Goal: Transaction & Acquisition: Purchase product/service

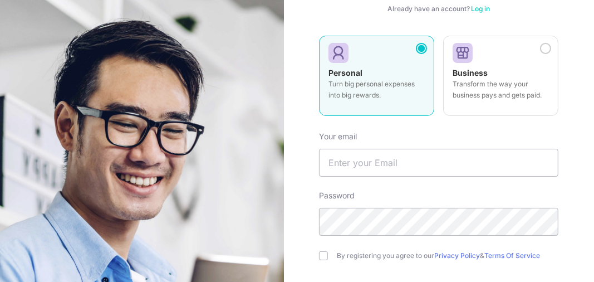
scroll to position [111, 0]
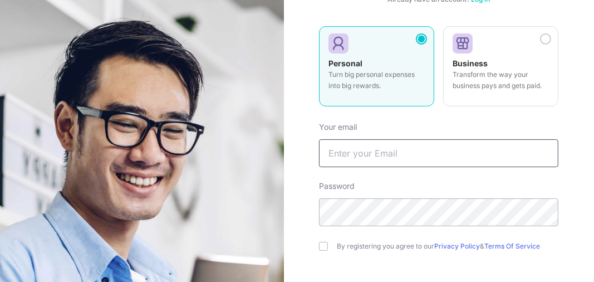
click at [361, 159] on input "text" at bounding box center [439, 153] width 240 height 28
type input "[EMAIL_ADDRESS][DOMAIN_NAME]"
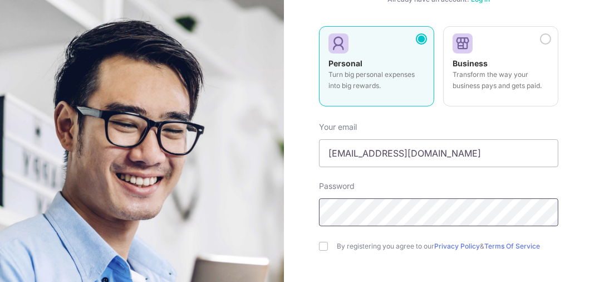
scroll to position [167, 0]
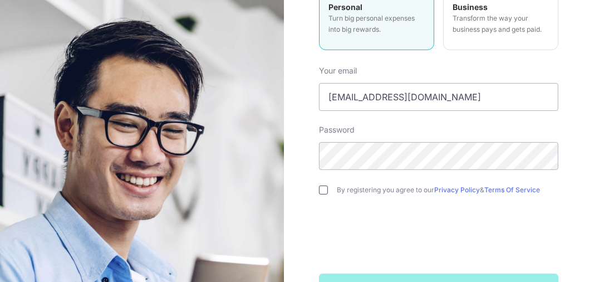
click at [321, 189] on input "checkbox" at bounding box center [323, 190] width 9 height 9
checkbox input "true"
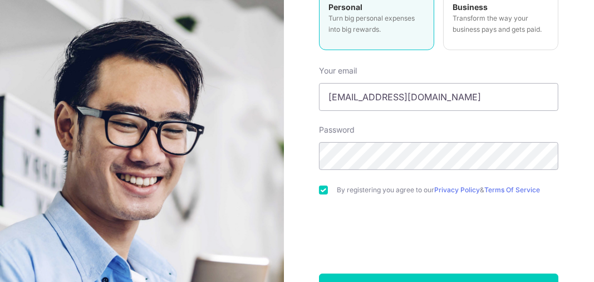
scroll to position [203, 0]
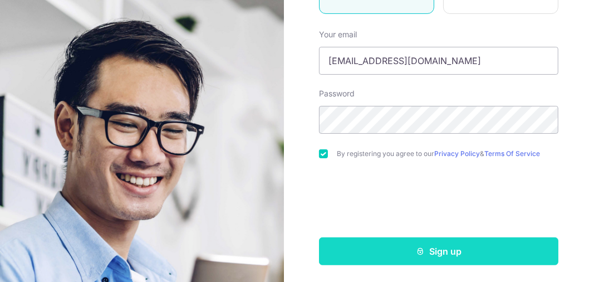
click at [452, 247] on button "Sign up" at bounding box center [439, 251] width 240 height 28
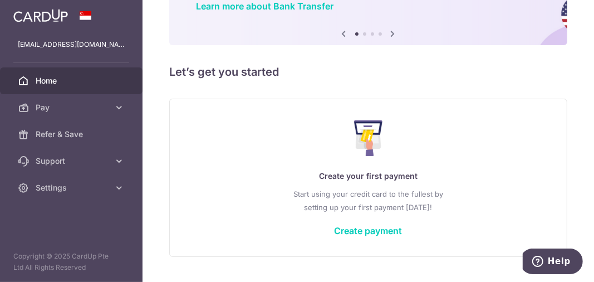
scroll to position [138, 0]
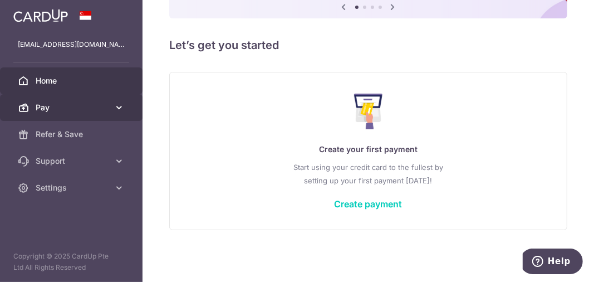
click at [114, 107] on icon at bounding box center [119, 107] width 11 height 11
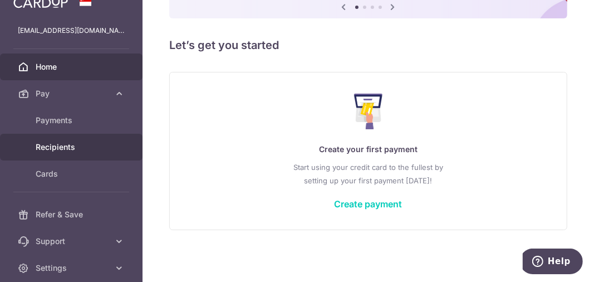
scroll to position [1, 0]
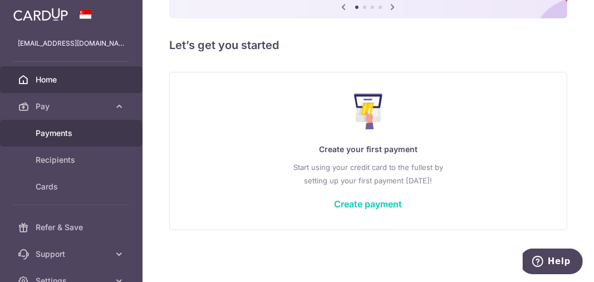
click at [76, 134] on span "Payments" at bounding box center [73, 133] width 74 height 11
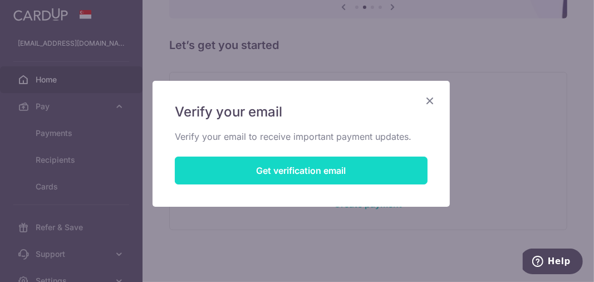
click at [299, 173] on button "Get verification email" at bounding box center [301, 171] width 253 height 28
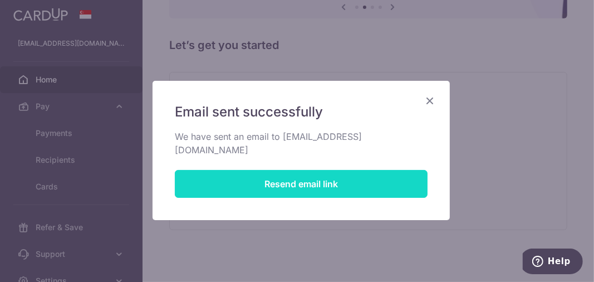
click at [344, 172] on button "Resend email link" at bounding box center [301, 184] width 253 height 28
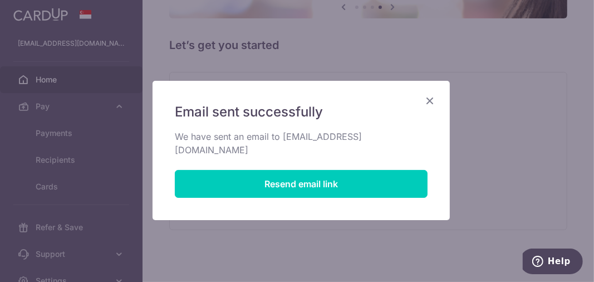
click at [424, 96] on icon "Close" at bounding box center [429, 101] width 13 height 14
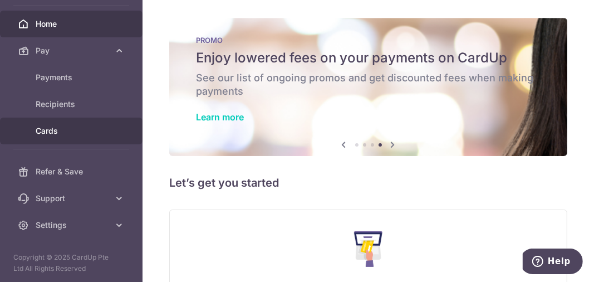
scroll to position [57, 0]
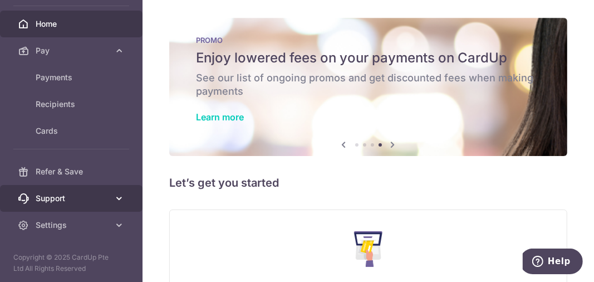
click at [81, 203] on link "Support" at bounding box center [71, 198] width 143 height 27
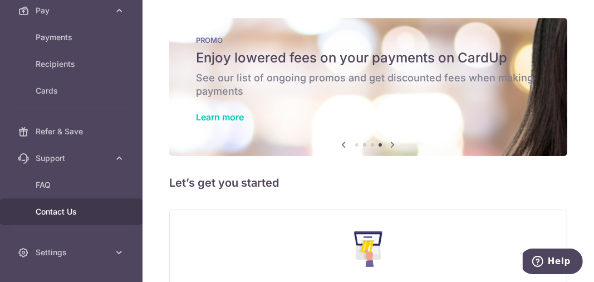
scroll to position [124, 0]
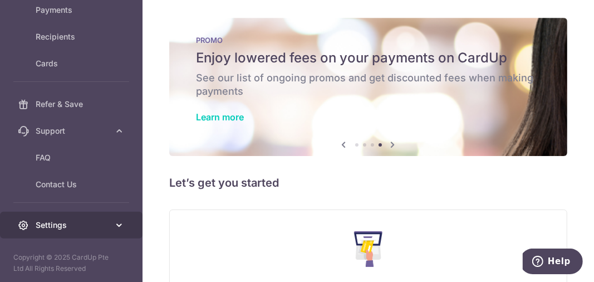
click at [94, 221] on span "Settings" at bounding box center [73, 225] width 74 height 11
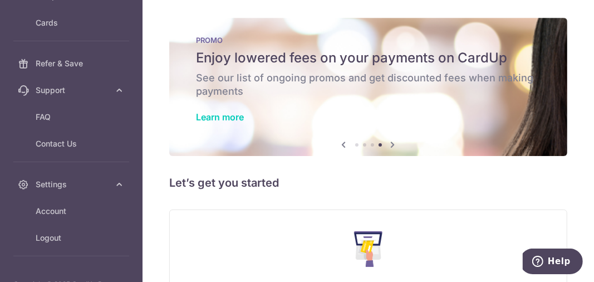
scroll to position [191, 0]
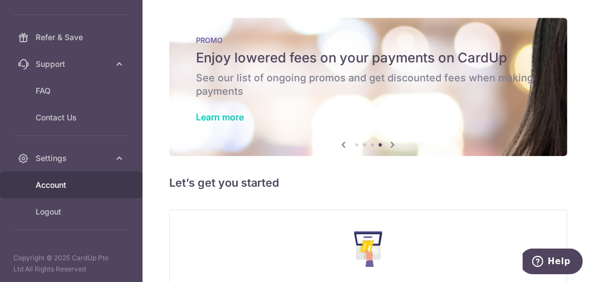
click at [84, 183] on span "Account" at bounding box center [73, 184] width 74 height 11
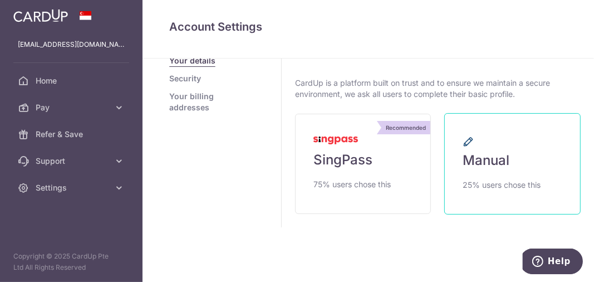
scroll to position [70, 0]
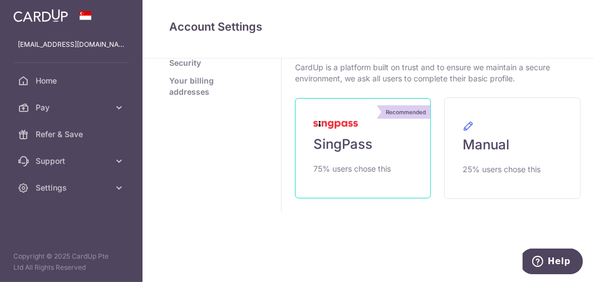
click at [370, 158] on link "Recommended SingPass 75% users chose this" at bounding box center [363, 148] width 136 height 100
click at [334, 142] on span "SingPass" at bounding box center [343, 144] width 59 height 18
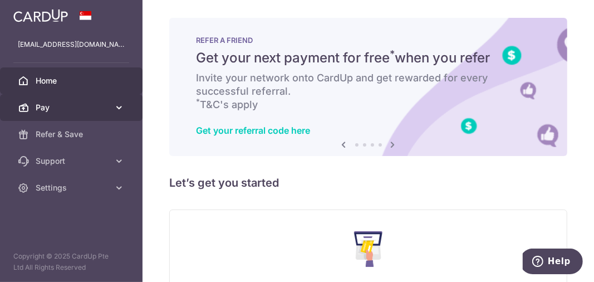
click at [65, 111] on span "Pay" at bounding box center [73, 107] width 74 height 11
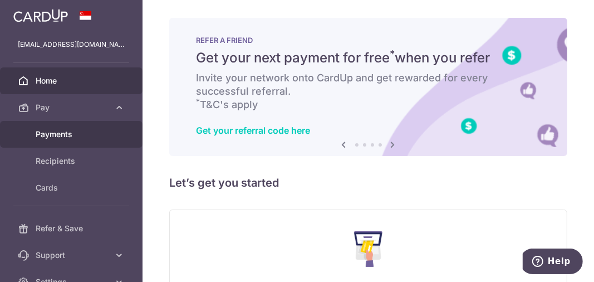
click at [65, 136] on span "Payments" at bounding box center [73, 134] width 74 height 11
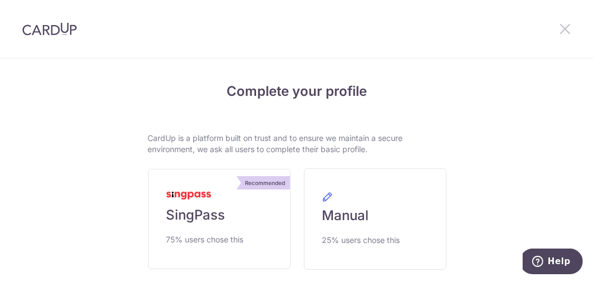
click at [569, 22] on icon at bounding box center [565, 29] width 13 height 14
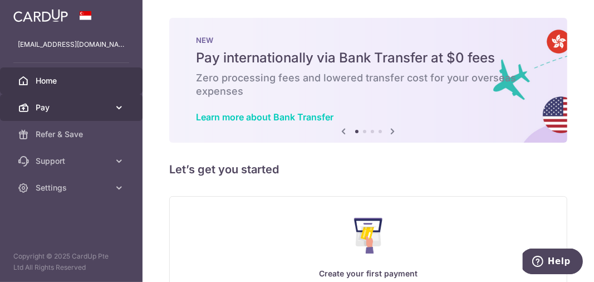
click at [66, 105] on span "Pay" at bounding box center [73, 107] width 74 height 11
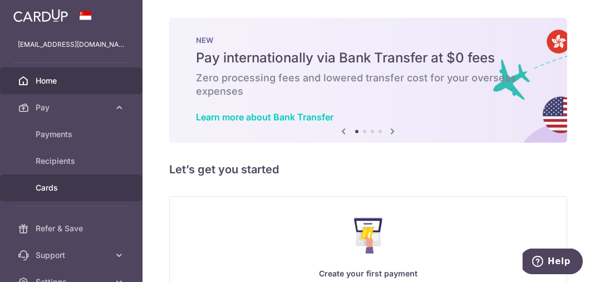
click at [59, 187] on span "Cards" at bounding box center [73, 187] width 74 height 11
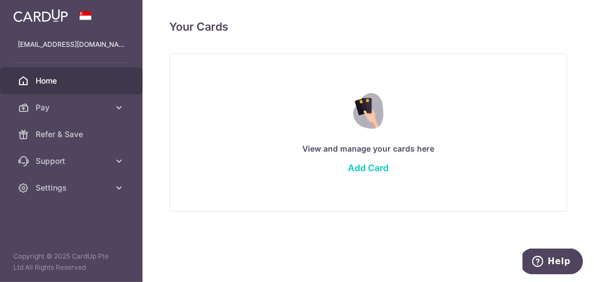
click at [55, 74] on link "Home" at bounding box center [71, 80] width 143 height 27
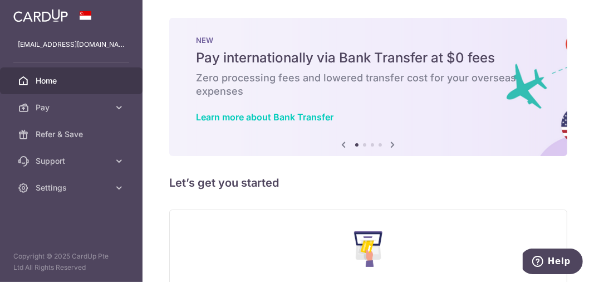
click at [387, 141] on icon at bounding box center [393, 145] width 13 height 14
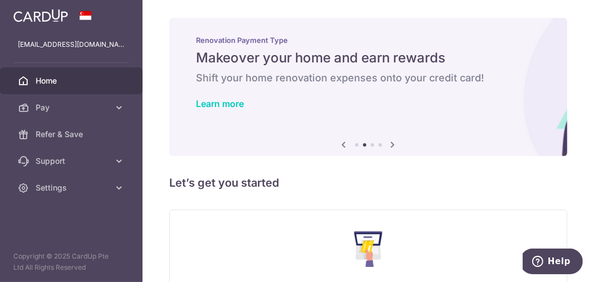
click at [388, 141] on icon at bounding box center [393, 145] width 13 height 14
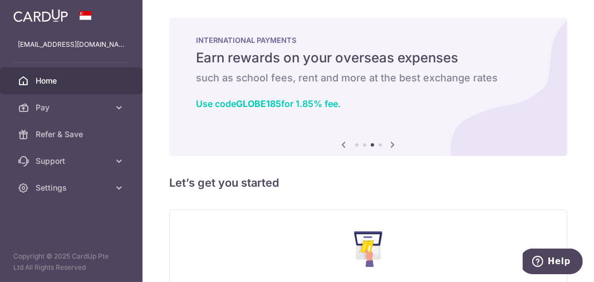
click at [388, 141] on icon at bounding box center [393, 145] width 13 height 14
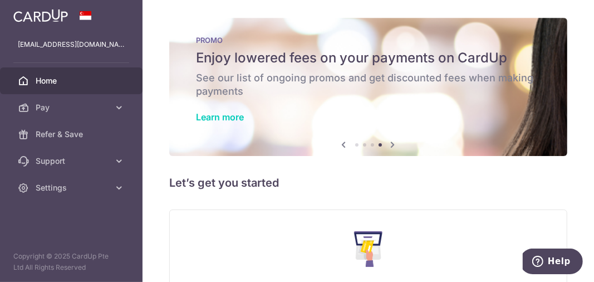
click at [388, 141] on icon at bounding box center [393, 145] width 13 height 14
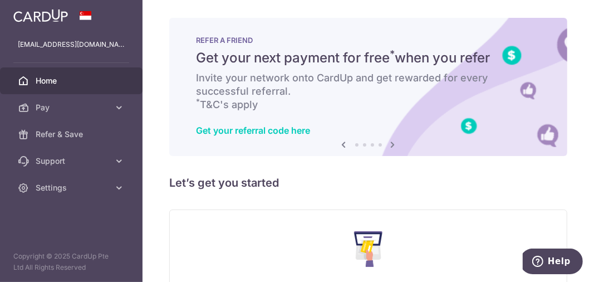
click at [388, 141] on icon at bounding box center [393, 145] width 13 height 14
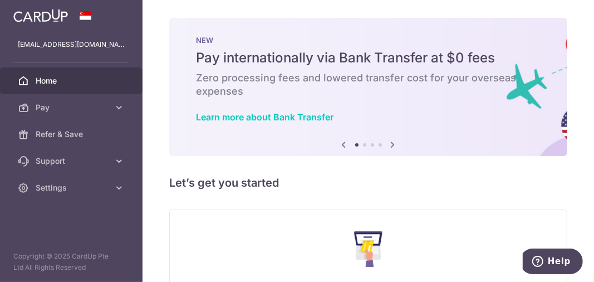
click at [388, 141] on icon at bounding box center [393, 145] width 13 height 14
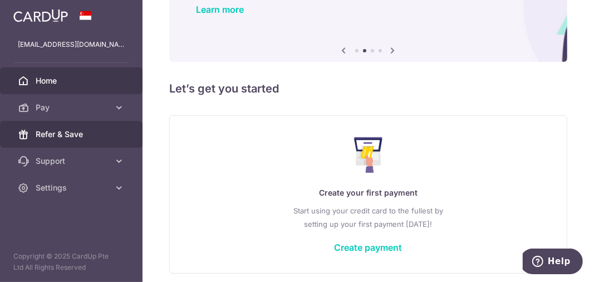
scroll to position [82, 0]
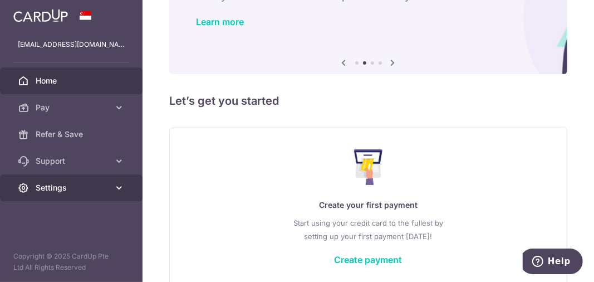
click at [48, 187] on span "Settings" at bounding box center [73, 187] width 74 height 11
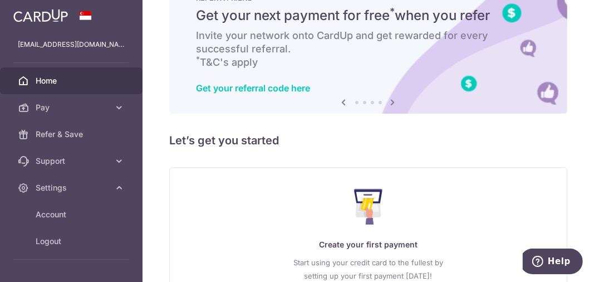
scroll to position [0, 0]
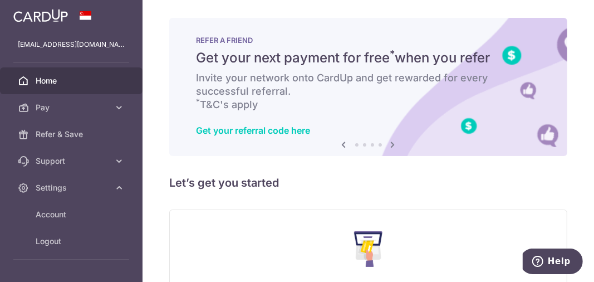
click at [541, 84] on div "REFER A FRIEND Get your next payment for free * when you refer Invite your netw…" at bounding box center [368, 87] width 398 height 138
click at [387, 141] on icon at bounding box center [393, 145] width 13 height 14
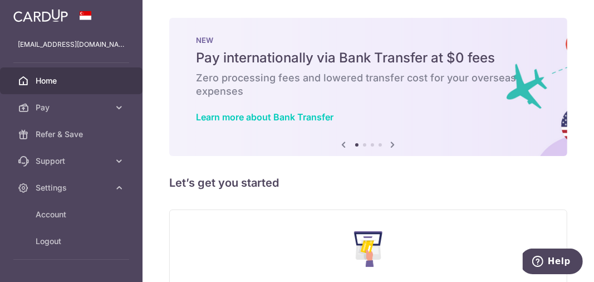
click at [387, 141] on icon at bounding box center [393, 145] width 13 height 14
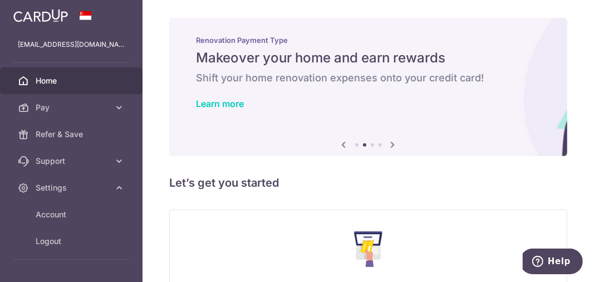
click at [387, 141] on icon at bounding box center [393, 145] width 13 height 14
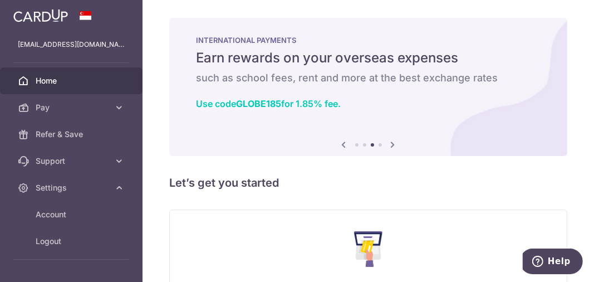
click at [387, 141] on icon at bounding box center [393, 145] width 13 height 14
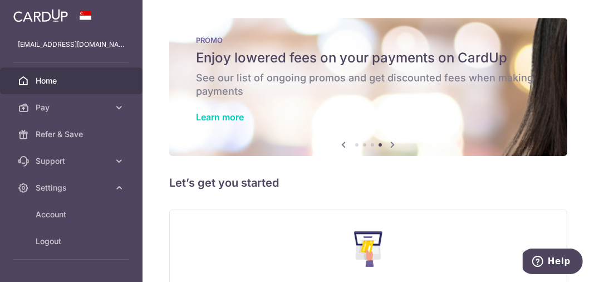
click at [390, 140] on icon at bounding box center [393, 145] width 13 height 14
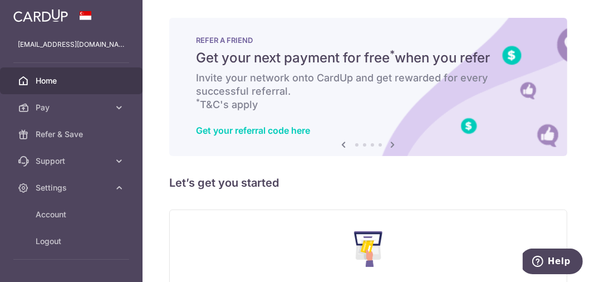
click at [390, 140] on icon at bounding box center [393, 145] width 13 height 14
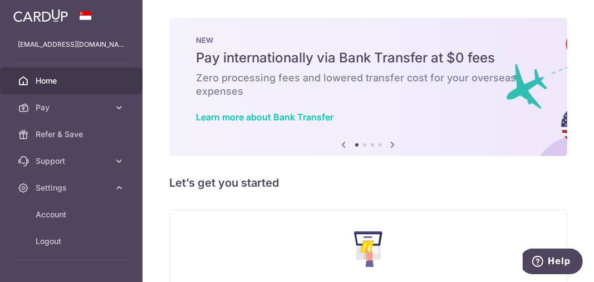
click at [390, 140] on icon at bounding box center [393, 145] width 13 height 14
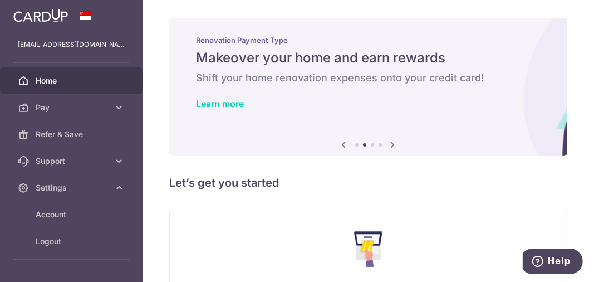
click at [390, 140] on icon at bounding box center [393, 145] width 13 height 14
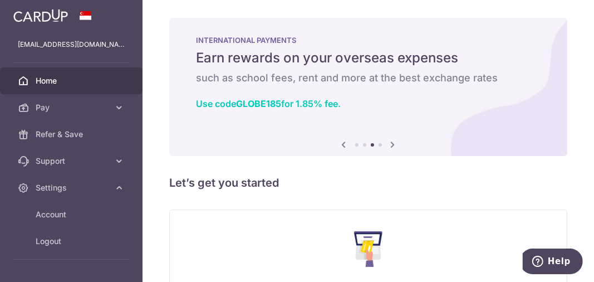
click at [390, 140] on icon at bounding box center [393, 145] width 13 height 14
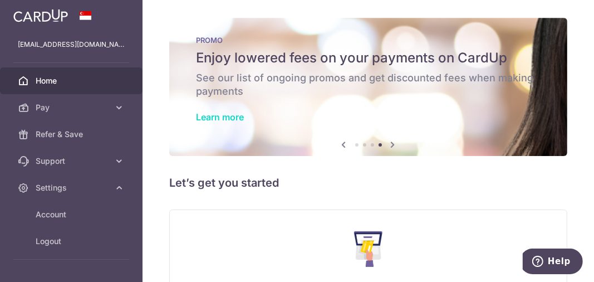
click at [241, 116] on link "Learn more" at bounding box center [220, 116] width 48 height 11
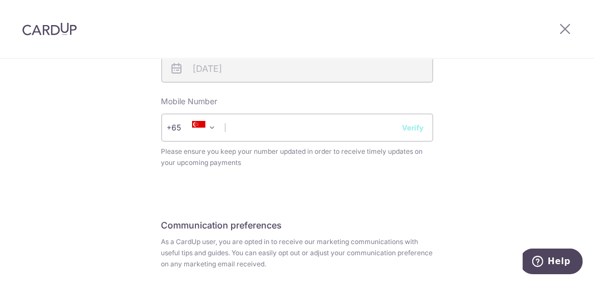
scroll to position [431, 0]
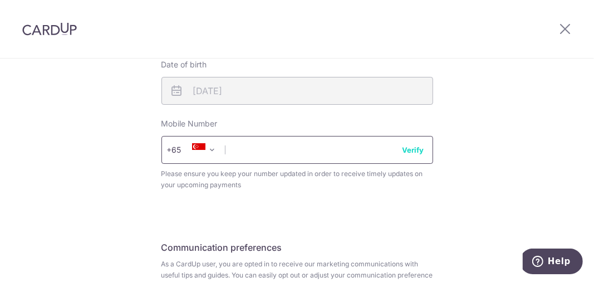
click at [313, 150] on input "text" at bounding box center [298, 150] width 272 height 28
type input "81132700"
click at [417, 148] on button "Verify" at bounding box center [414, 149] width 22 height 11
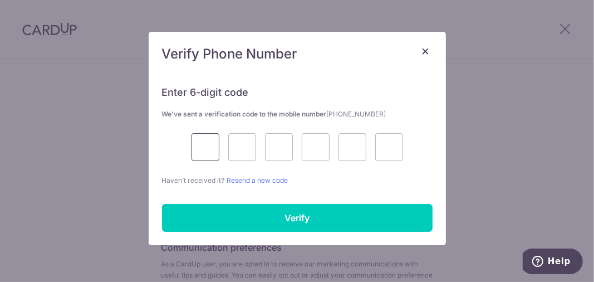
click at [212, 152] on input "text" at bounding box center [206, 147] width 28 height 28
type input "9"
type input "8"
type input "2"
type input "5"
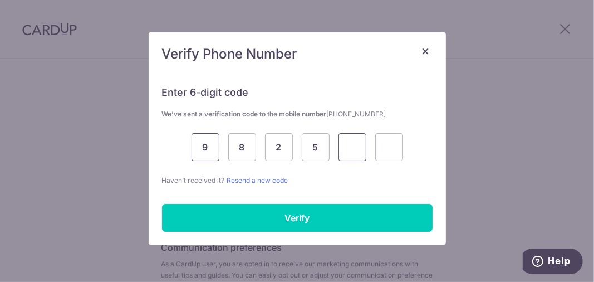
type input "2"
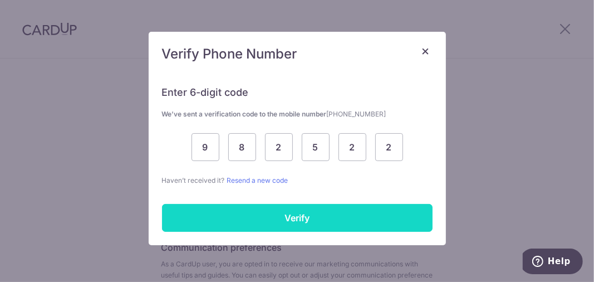
click at [294, 214] on input "Verify" at bounding box center [297, 218] width 271 height 28
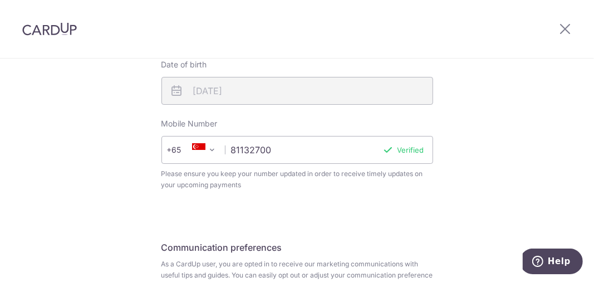
scroll to position [542, 0]
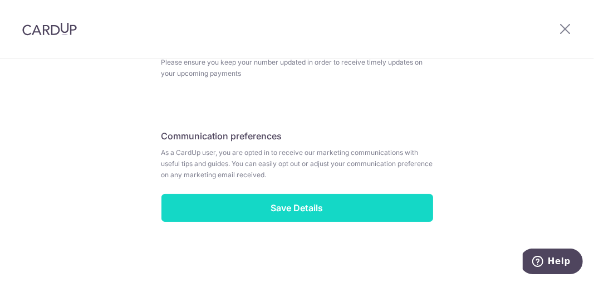
click at [313, 208] on input "Save Details" at bounding box center [298, 208] width 272 height 28
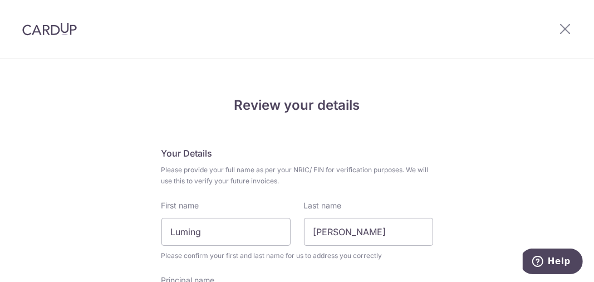
scroll to position [222, 0]
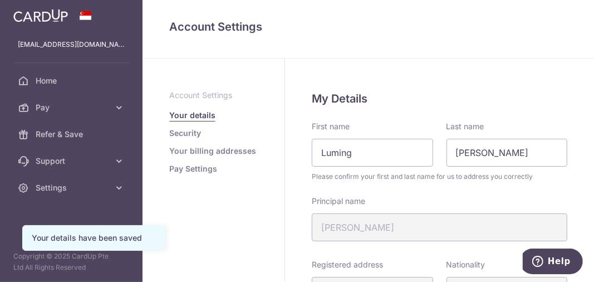
click at [216, 148] on link "Your billing addresses" at bounding box center [212, 150] width 87 height 11
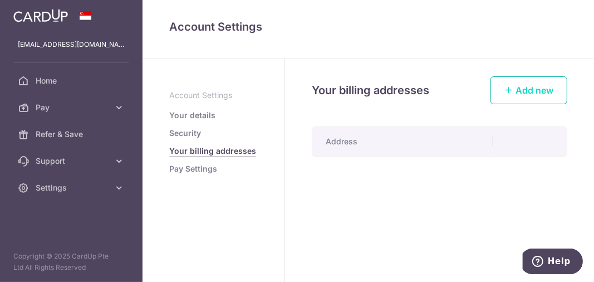
click at [542, 92] on span "Add new" at bounding box center [535, 90] width 38 height 11
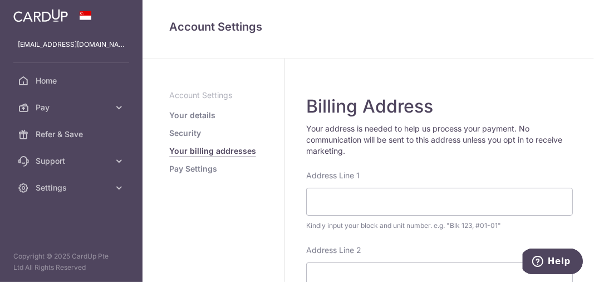
click at [195, 170] on link "Pay Settings" at bounding box center [193, 168] width 48 height 11
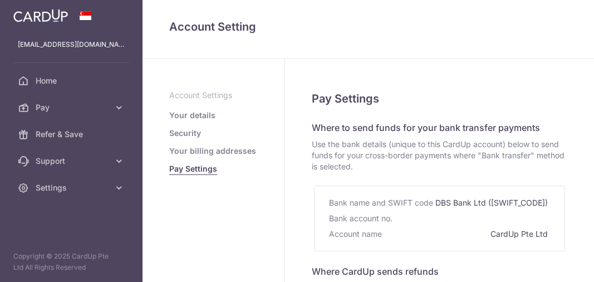
select select
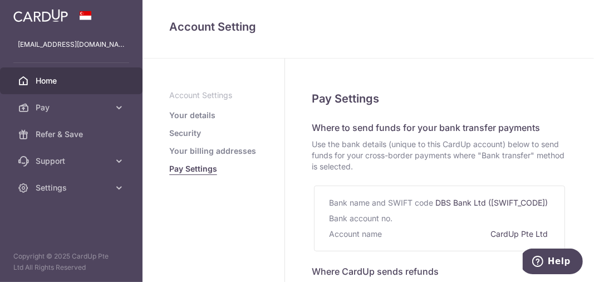
click at [51, 77] on span "Home" at bounding box center [73, 80] width 74 height 11
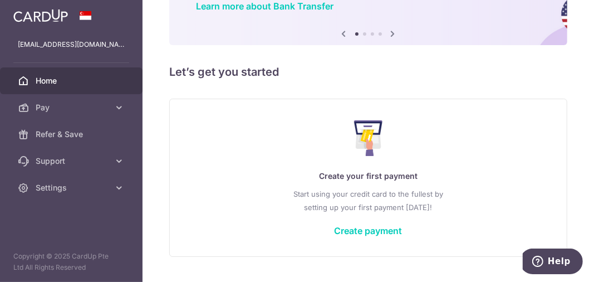
scroll to position [138, 0]
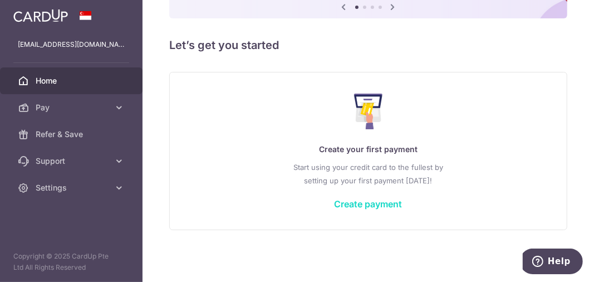
click at [366, 203] on link "Create payment" at bounding box center [369, 203] width 68 height 11
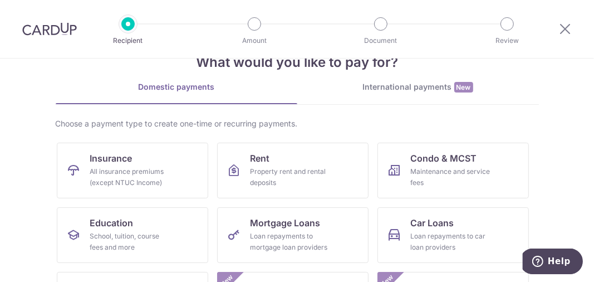
scroll to position [55, 0]
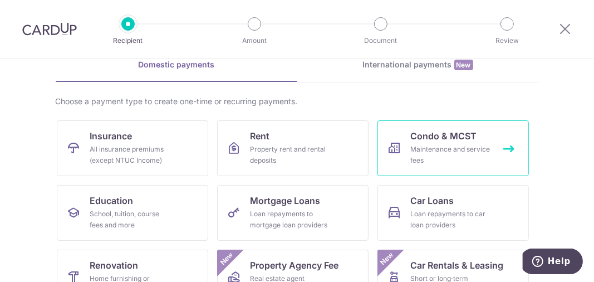
click at [436, 149] on div "Maintenance and service fees" at bounding box center [451, 155] width 80 height 22
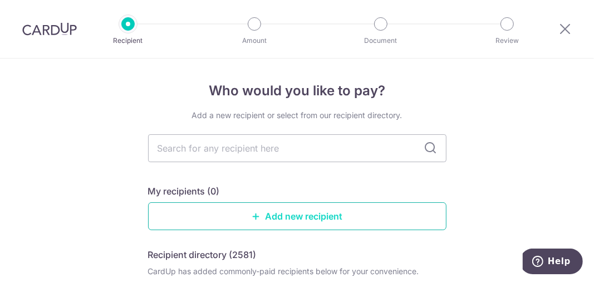
click at [303, 212] on link "Add new recipient" at bounding box center [297, 216] width 299 height 28
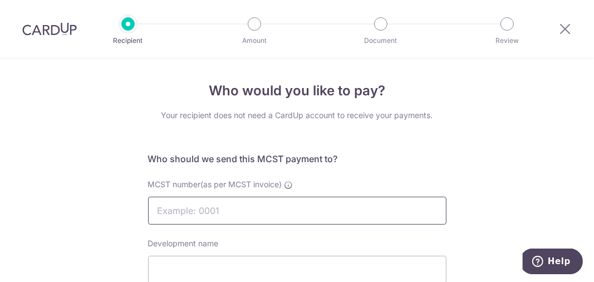
click at [310, 206] on input "MCST number(as per MCST invoice)" at bounding box center [297, 211] width 299 height 28
type input "2524"
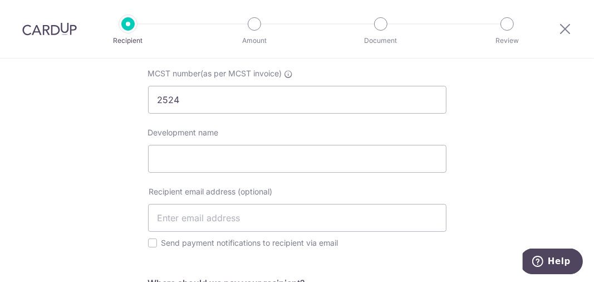
scroll to position [55, 0]
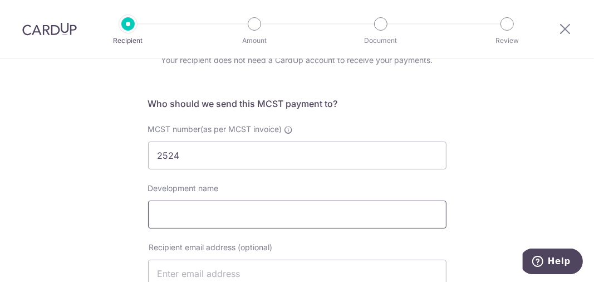
click at [225, 208] on input "Development name" at bounding box center [297, 215] width 299 height 28
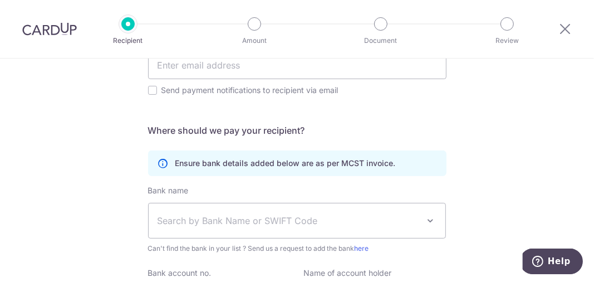
scroll to position [278, 0]
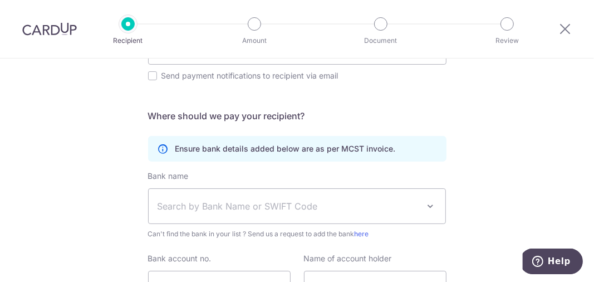
click at [227, 208] on span "Search by Bank Name or SWIFT Code" at bounding box center [289, 205] width 262 height 13
click at [458, 175] on div "Who would you like to pay? Your recipient does not need a CardUp account to rec…" at bounding box center [297, 83] width 594 height 607
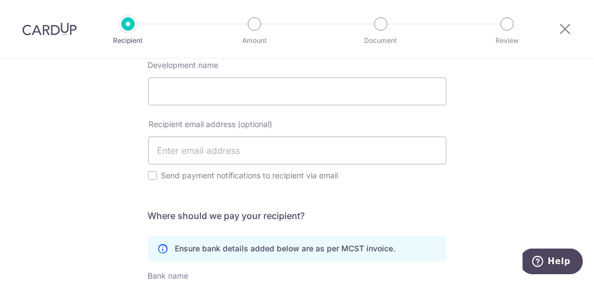
scroll to position [160, 0]
